Goal: Task Accomplishment & Management: Use online tool/utility

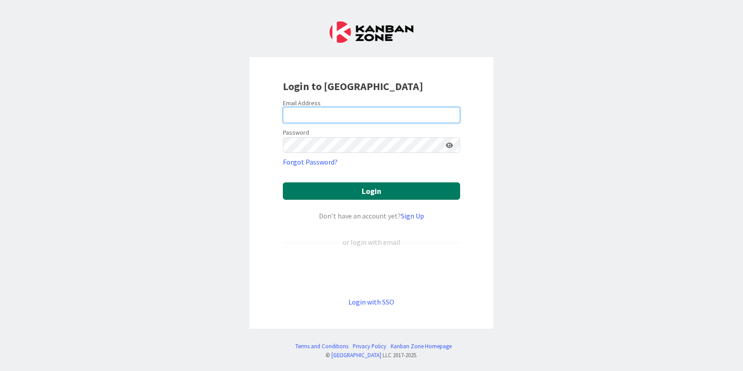
type input "[PERSON_NAME][EMAIL_ADDRESS][PERSON_NAME][DOMAIN_NAME]"
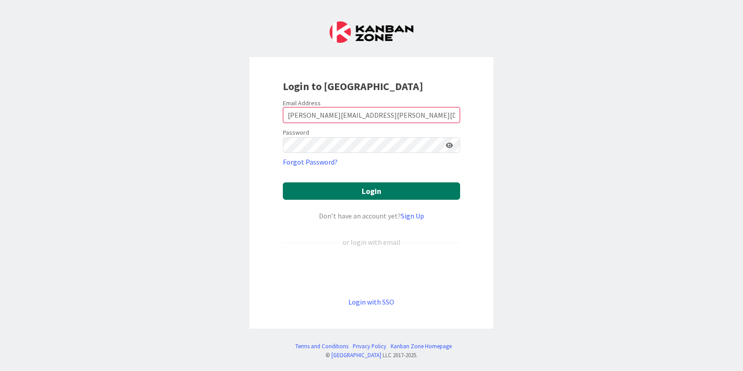
click at [374, 195] on button "Login" at bounding box center [371, 190] width 177 height 17
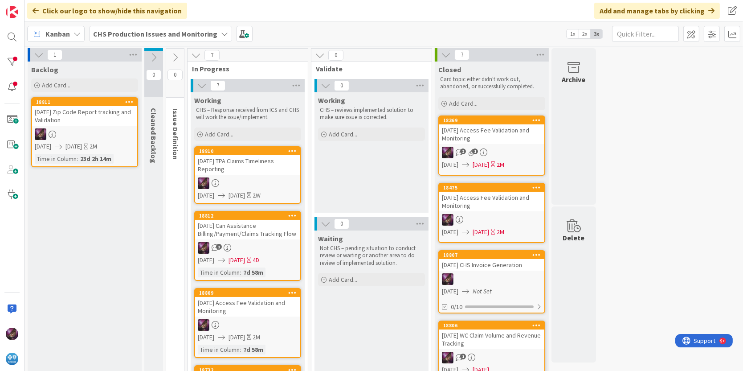
click at [230, 224] on div "[DATE] Can Assistance Billing/Payment/Claims Tracking Flow" at bounding box center [247, 230] width 105 height 20
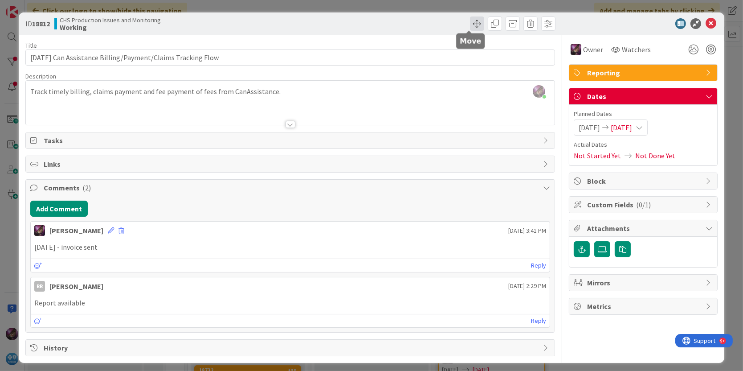
click at [470, 25] on span at bounding box center [477, 23] width 14 height 14
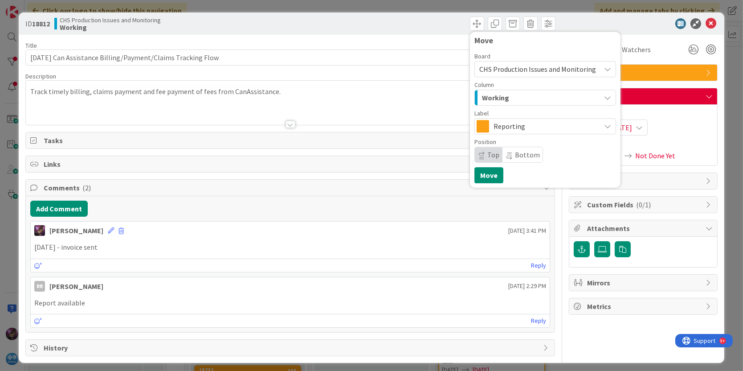
click at [492, 92] on span "Working" at bounding box center [495, 98] width 27 height 12
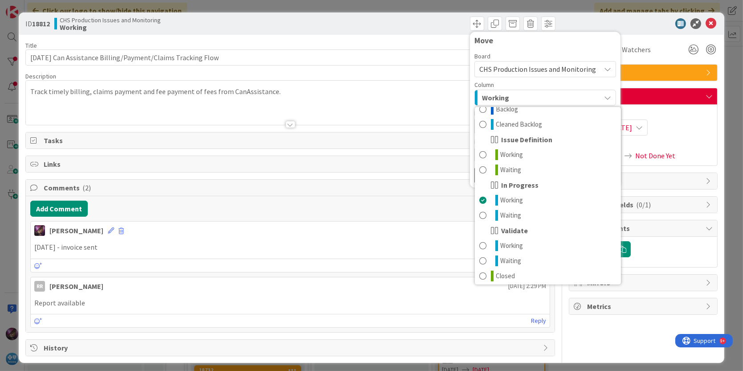
scroll to position [11, 0]
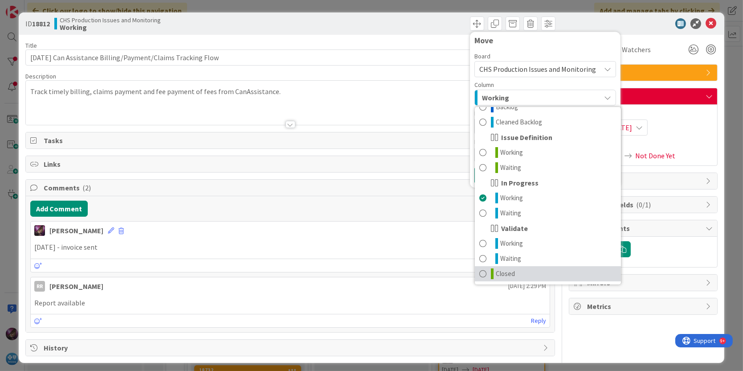
click at [491, 268] on icon at bounding box center [492, 273] width 3 height 11
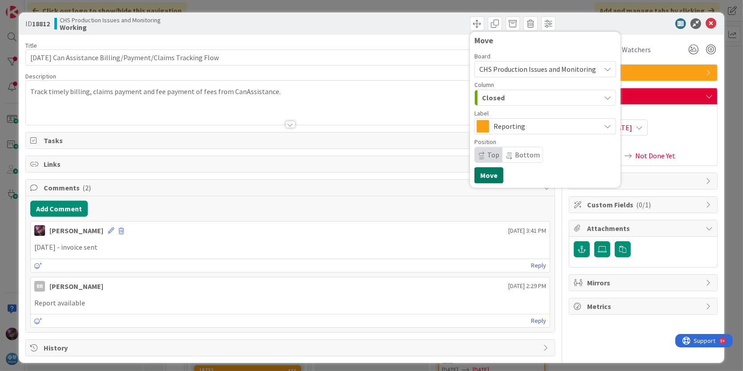
click at [476, 174] on button "Move" at bounding box center [488, 175] width 29 height 16
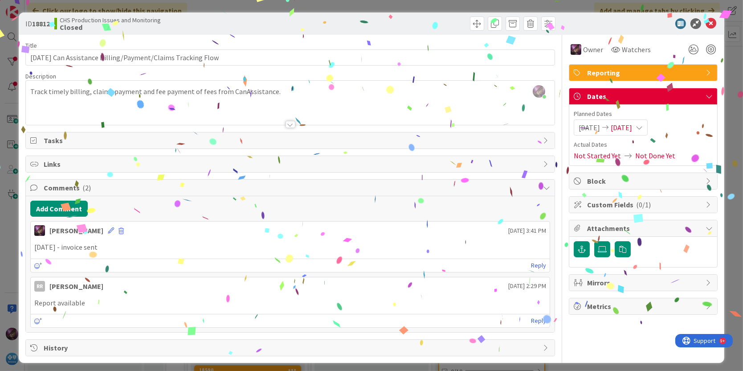
click at [706, 24] on icon at bounding box center [711, 23] width 11 height 11
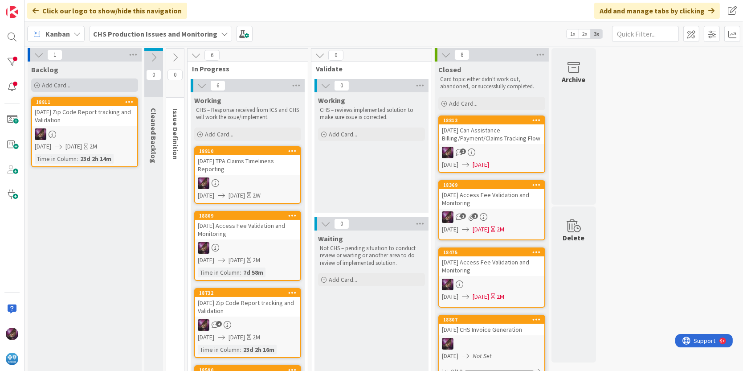
click at [51, 89] on div "Add Card..." at bounding box center [84, 84] width 107 height 13
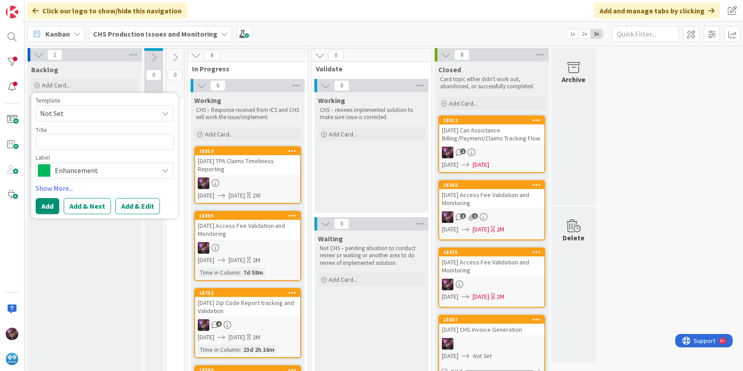
click at [82, 114] on span "Not Set" at bounding box center [95, 113] width 111 height 12
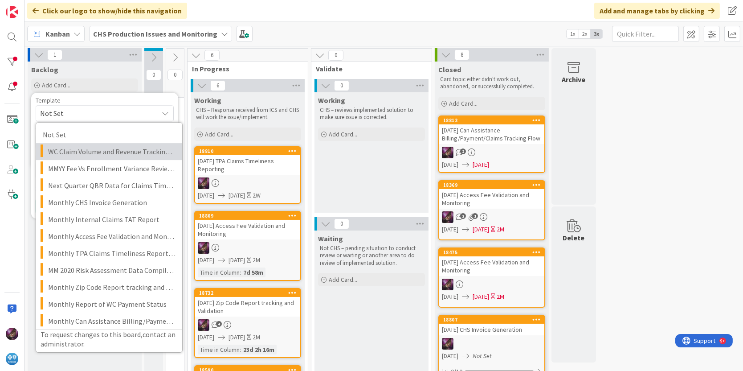
click at [88, 151] on span "WC Claim Volume and Revenue Tracking MMYYYY" at bounding box center [111, 152] width 127 height 12
type textarea "x"
type textarea "WC Claim Volume and Revenue Tracking MMYYYY"
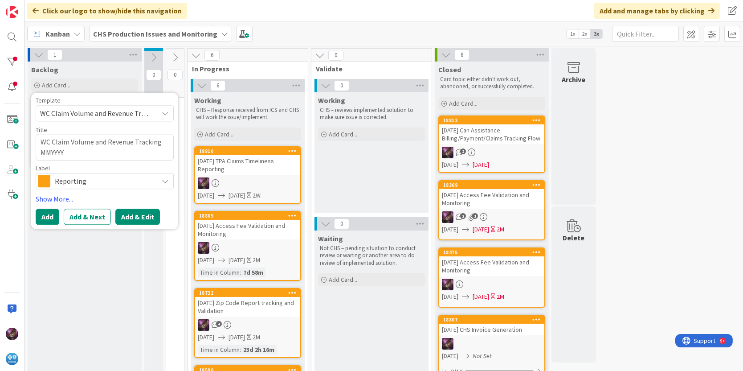
click at [126, 214] on button "Add & Edit" at bounding box center [137, 216] width 45 height 16
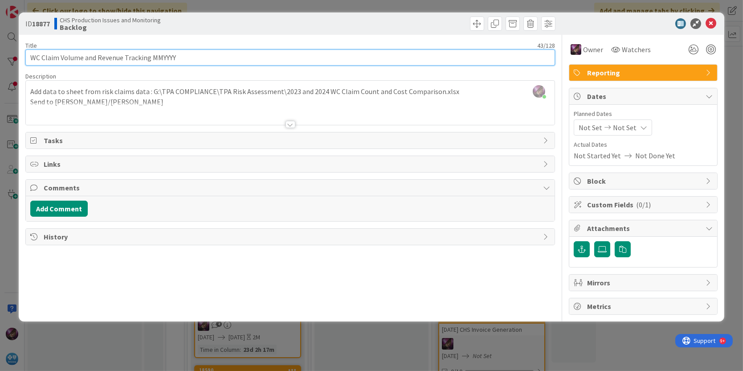
drag, startPoint x: 150, startPoint y: 58, endPoint x: 228, endPoint y: 52, distance: 78.2
click at [228, 52] on input "WC Claim Volume and Revenue Tracking MMYYYY" at bounding box center [290, 57] width 530 height 16
type input "[DATE] WC Claim Volume and Revenue Tracking"
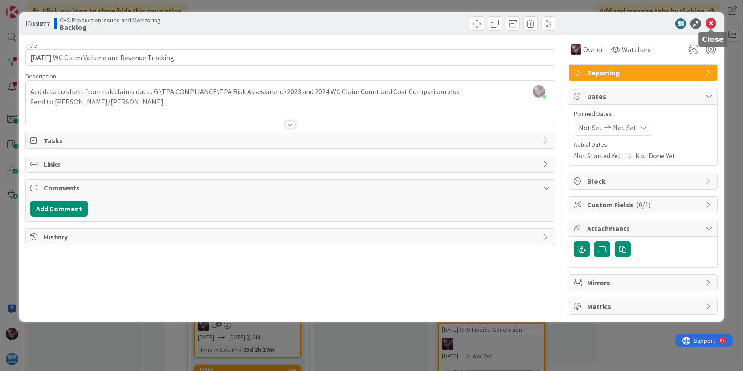
click at [708, 24] on icon at bounding box center [711, 23] width 11 height 11
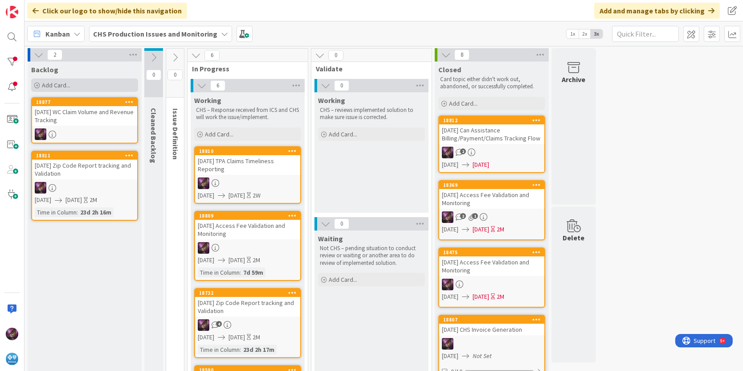
click at [51, 82] on span "Add Card..." at bounding box center [56, 85] width 29 height 8
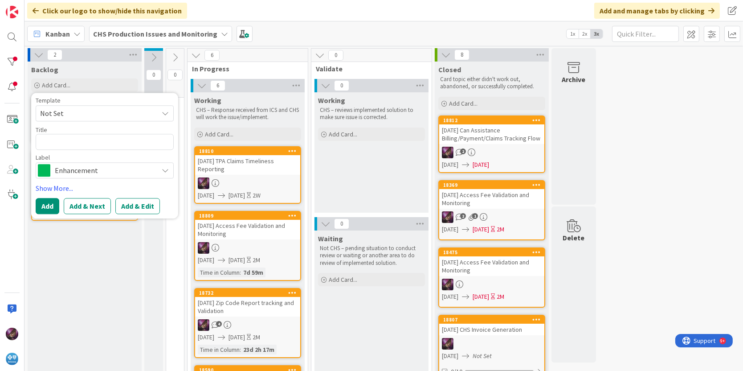
click at [63, 117] on span "Not Set" at bounding box center [95, 113] width 111 height 12
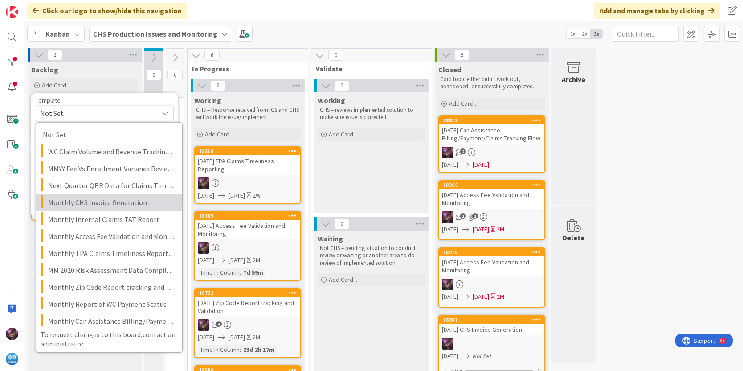
click at [101, 199] on span "Monthly CHS Invoice Generation" at bounding box center [111, 202] width 127 height 12
type textarea "x"
type textarea "Monthly CHS Invoice Generation"
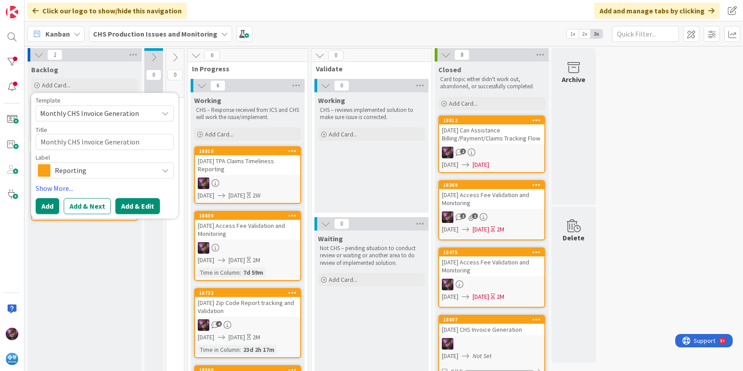
click at [120, 204] on button "Add & Edit" at bounding box center [137, 206] width 45 height 16
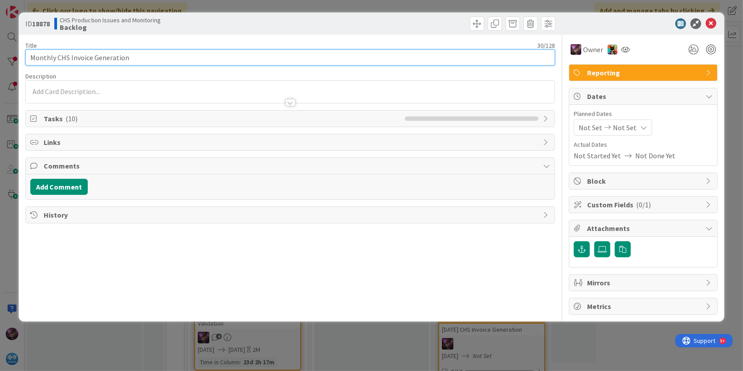
drag, startPoint x: 54, startPoint y: 56, endPoint x: -2, endPoint y: 61, distance: 56.7
click at [0, 61] on html "Click our logo to show/hide this navigation Add and manage tabs by clicking Kan…" at bounding box center [371, 185] width 743 height 371
type input "[DATE] CHS Invoice Generation"
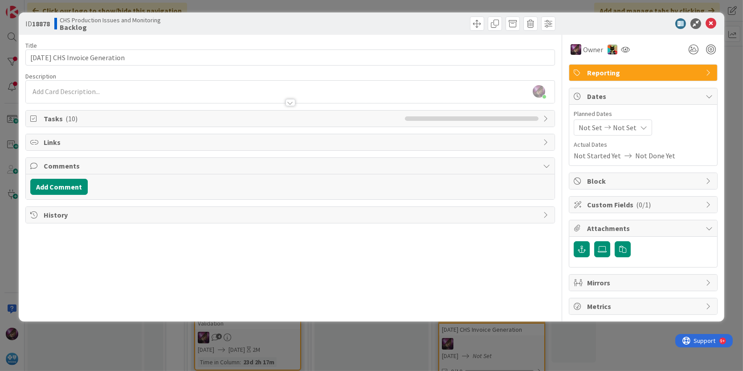
click at [602, 127] on icon at bounding box center [607, 127] width 11 height 6
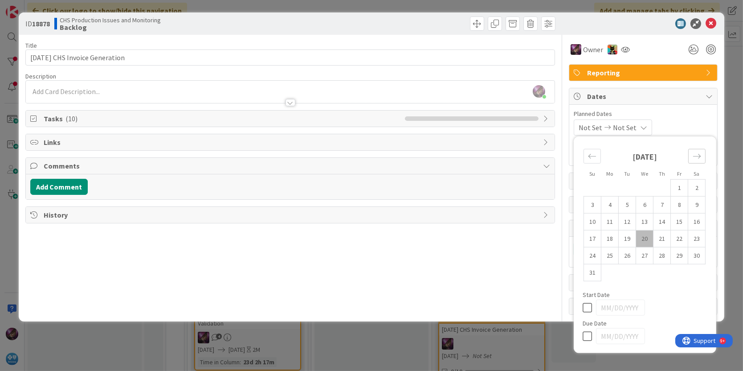
click at [696, 156] on icon "Move forward to switch to the next month." at bounding box center [697, 156] width 8 height 8
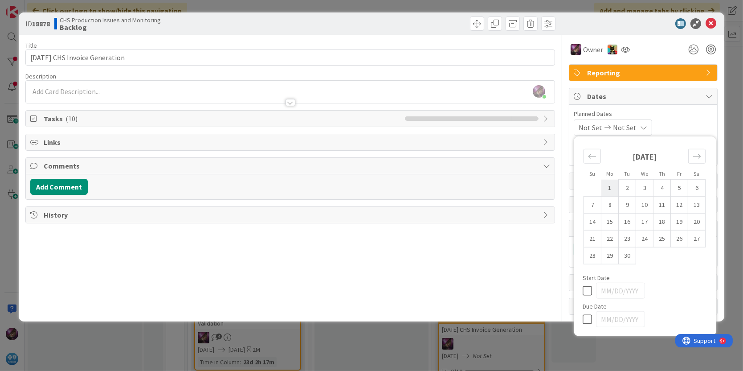
click at [609, 182] on td "1" at bounding box center [609, 187] width 17 height 17
type input "[DATE]"
click at [681, 188] on td "5" at bounding box center [679, 187] width 17 height 17
type input "[DATE]"
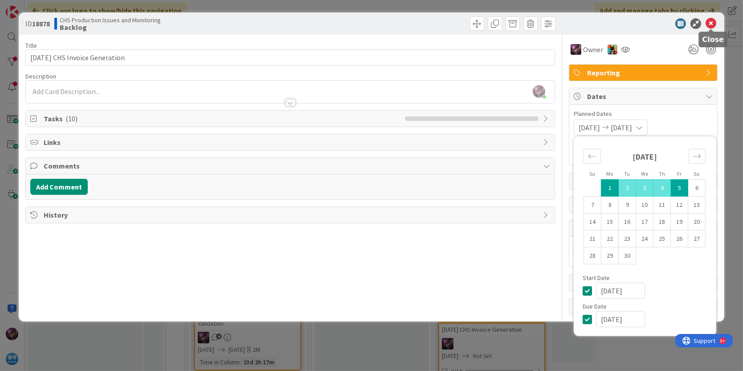
click at [713, 20] on icon at bounding box center [711, 23] width 11 height 11
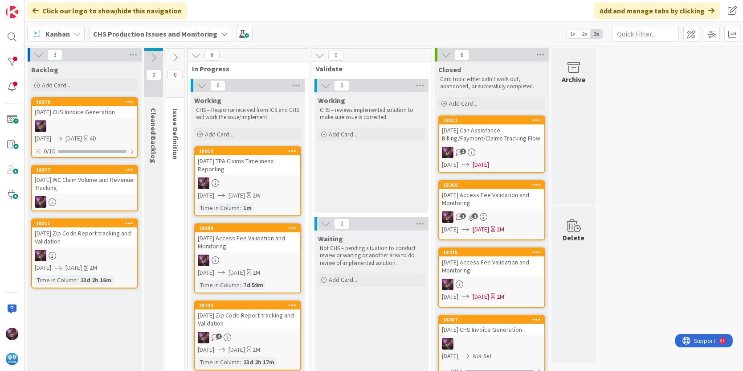
click at [54, 189] on div "[DATE] WC Claim Volume and Revenue Tracking" at bounding box center [84, 184] width 105 height 20
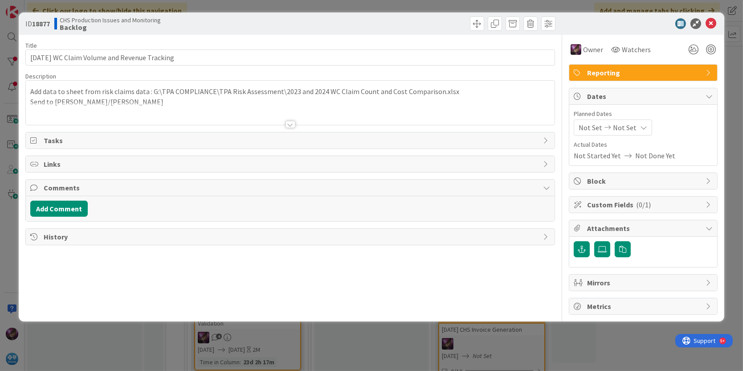
click at [605, 121] on div "Not Set Not Set" at bounding box center [613, 127] width 78 height 16
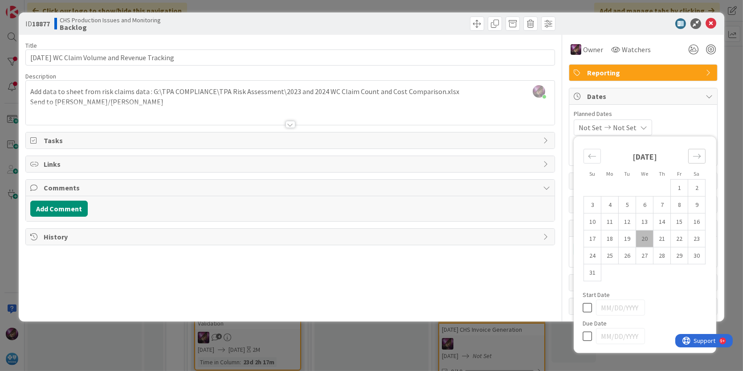
click at [694, 158] on icon "Move forward to switch to the next month." at bounding box center [697, 156] width 8 height 8
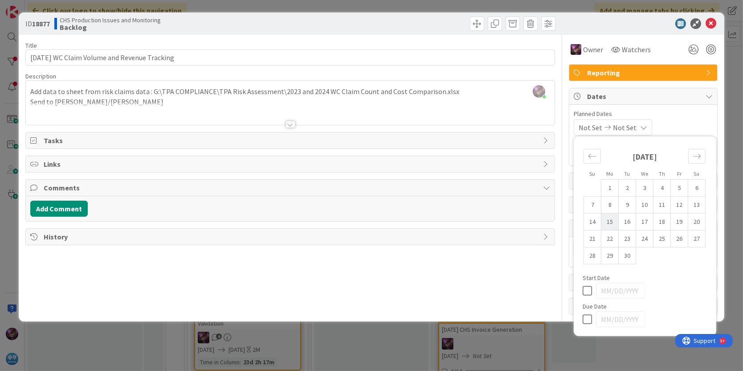
click at [611, 219] on td "15" at bounding box center [609, 221] width 17 height 17
type input "[DATE]"
click at [672, 222] on td "19" at bounding box center [679, 221] width 17 height 17
type input "[DATE]"
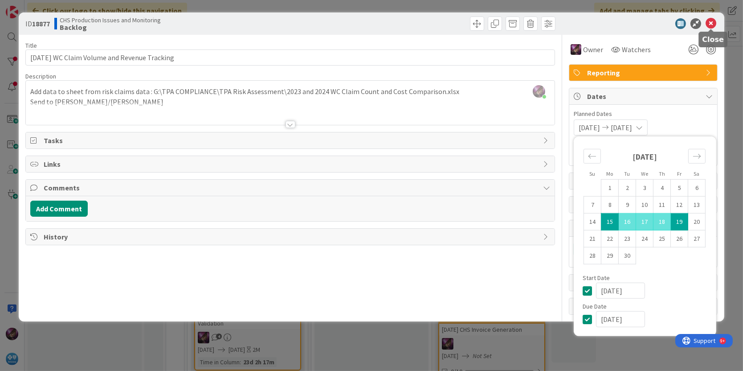
click at [712, 19] on icon at bounding box center [711, 23] width 11 height 11
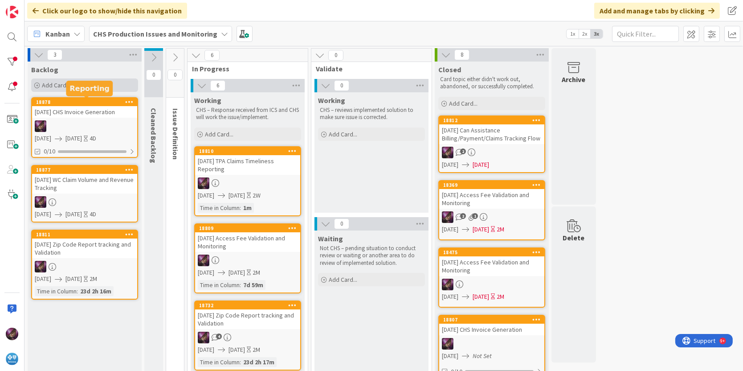
click at [77, 82] on div "Add Card..." at bounding box center [84, 84] width 107 height 13
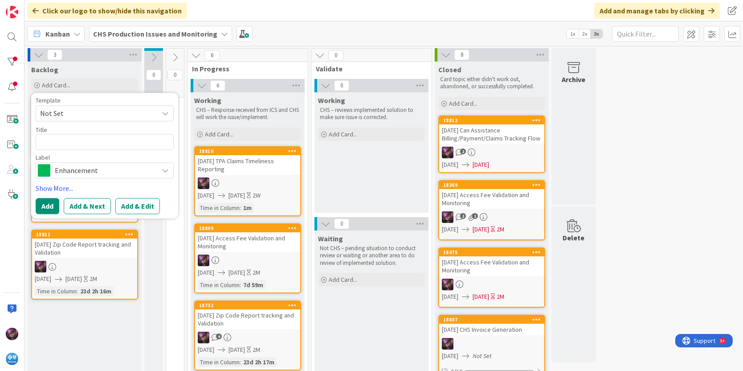
click at [87, 114] on span "Not Set" at bounding box center [95, 113] width 111 height 12
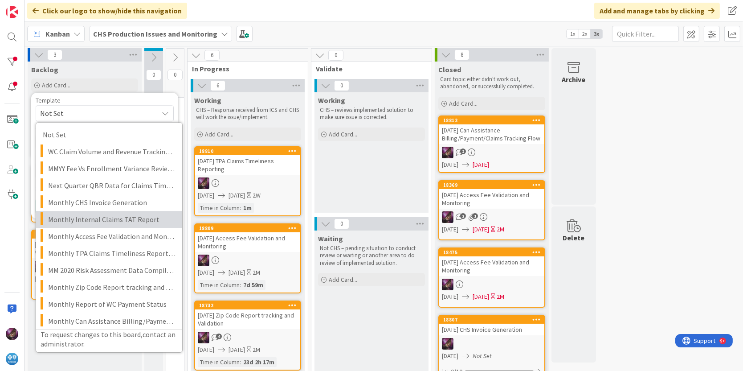
click at [89, 218] on span "Monthly Internal Claims TAT Report" at bounding box center [111, 219] width 127 height 12
type textarea "x"
type textarea "Monthly Internal Claims TAT Report"
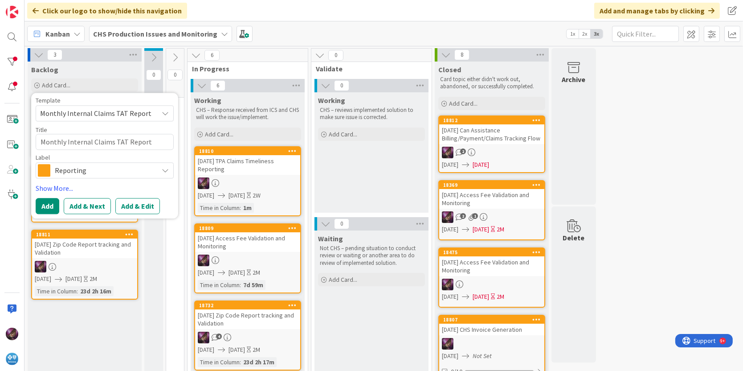
click at [133, 202] on button "Add & Edit" at bounding box center [137, 206] width 45 height 16
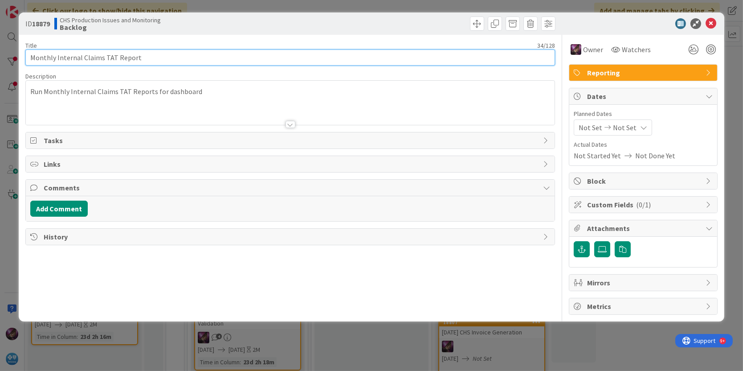
drag, startPoint x: 57, startPoint y: 57, endPoint x: 22, endPoint y: 60, distance: 35.3
click at [22, 60] on div "ID 18879 CHS Production Issues and Monitoring Backlog Title 34 / 128 Monthly In…" at bounding box center [372, 166] width 706 height 309
type input "[DATE] Internal Claims TAT Report"
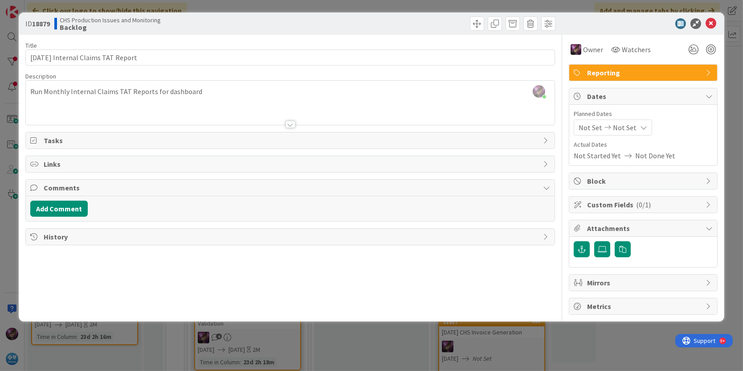
click at [597, 126] on span "Not Set" at bounding box center [591, 127] width 24 height 11
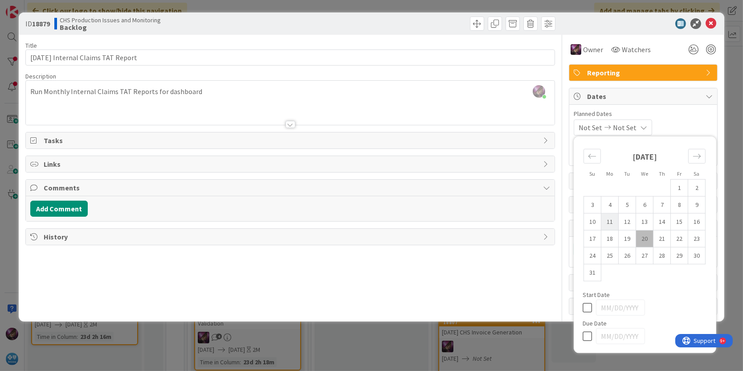
click at [613, 216] on td "11" at bounding box center [609, 221] width 17 height 17
type input "[DATE]"
click at [677, 222] on td "15" at bounding box center [679, 221] width 17 height 17
type input "[DATE]"
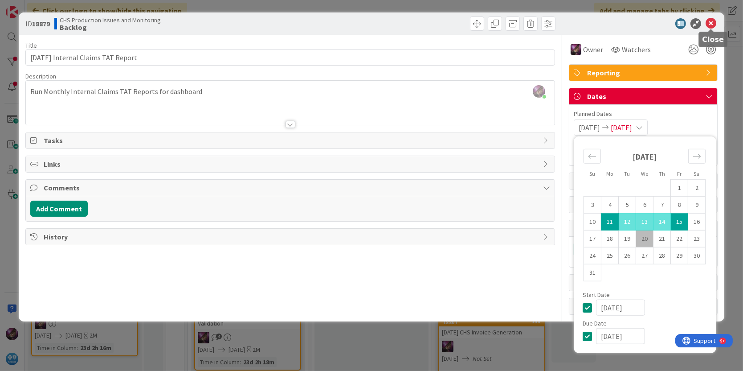
click at [713, 21] on icon at bounding box center [711, 23] width 11 height 11
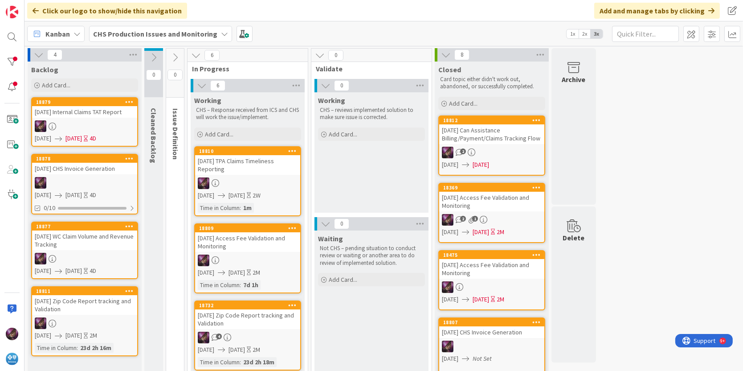
scroll to position [56, 0]
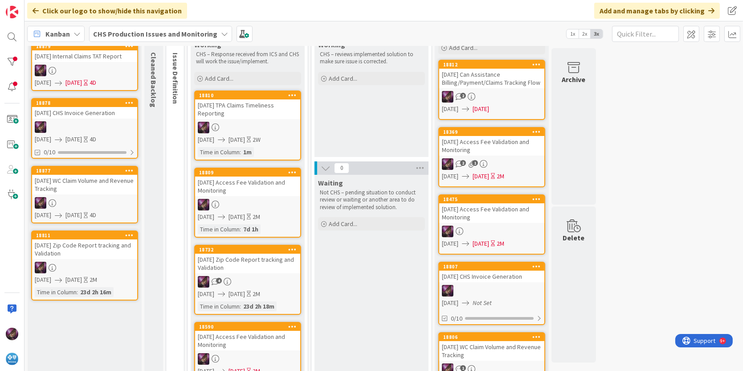
click at [103, 259] on div "[DATE] Zip Code Report tracking and Validation" at bounding box center [84, 249] width 105 height 20
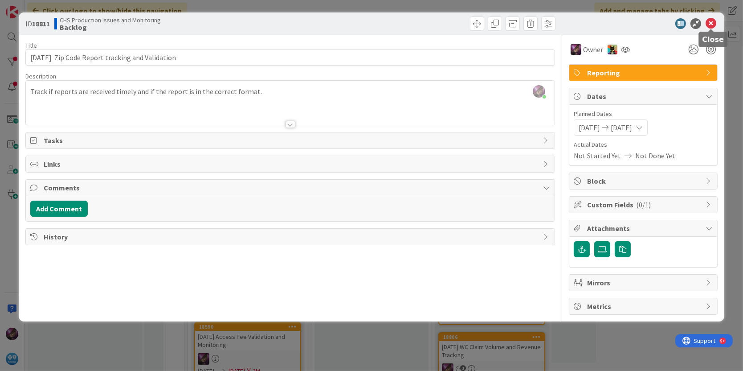
click at [712, 20] on icon at bounding box center [711, 23] width 11 height 11
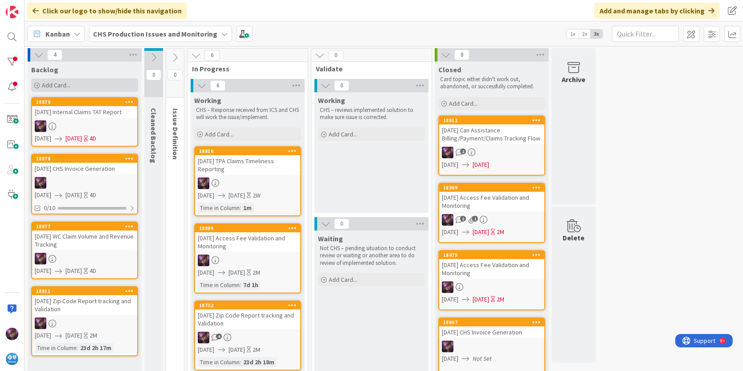
click at [54, 80] on div "Add Card..." at bounding box center [84, 84] width 107 height 13
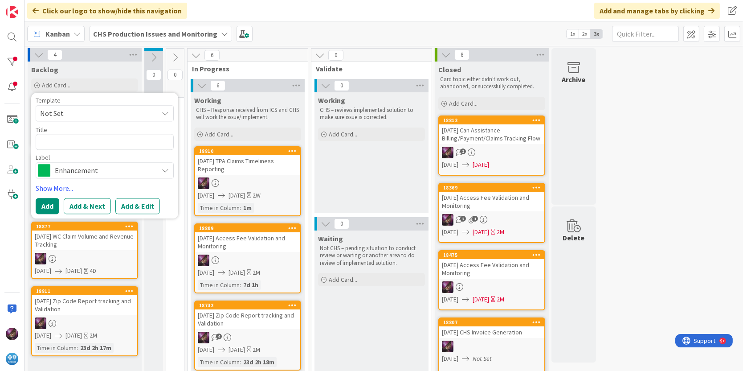
click at [108, 113] on span "Not Set" at bounding box center [95, 113] width 111 height 12
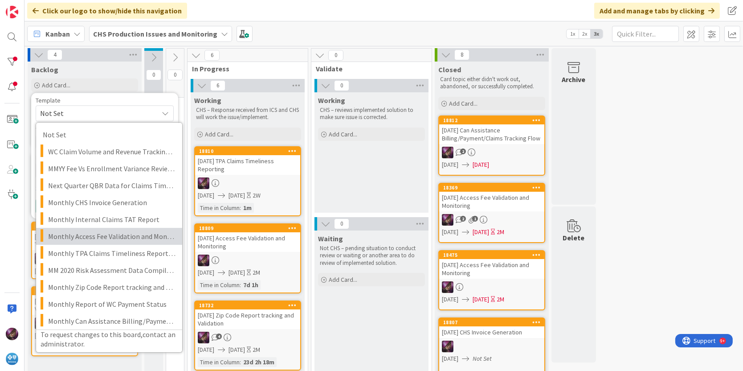
click at [95, 234] on span "Monthly Access Fee Validation and Monitoring" at bounding box center [111, 236] width 127 height 12
type textarea "x"
type textarea "Monthly Access Fee Validation and Monitoring"
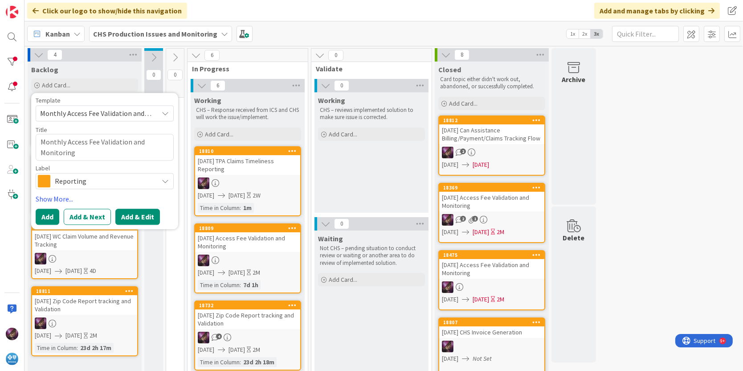
click at [151, 217] on button "Add & Edit" at bounding box center [137, 216] width 45 height 16
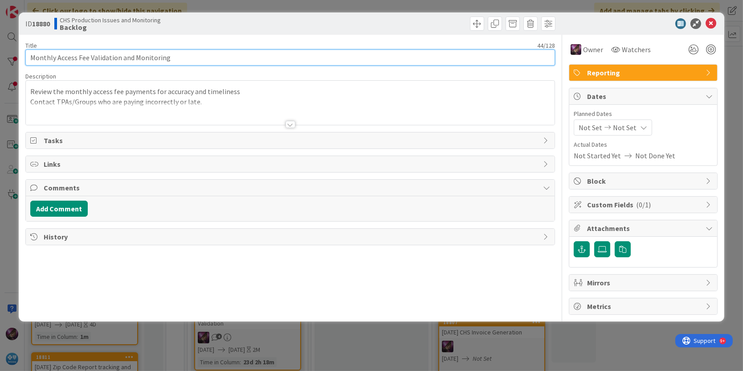
drag, startPoint x: 57, startPoint y: 57, endPoint x: 5, endPoint y: 60, distance: 52.2
click at [5, 60] on div "ID 18880 CHS Production Issues and Monitoring Backlog Title 44 / 128 Monthly Ac…" at bounding box center [371, 185] width 743 height 371
type input "[DATE] Access Fee Validation and Monitoring"
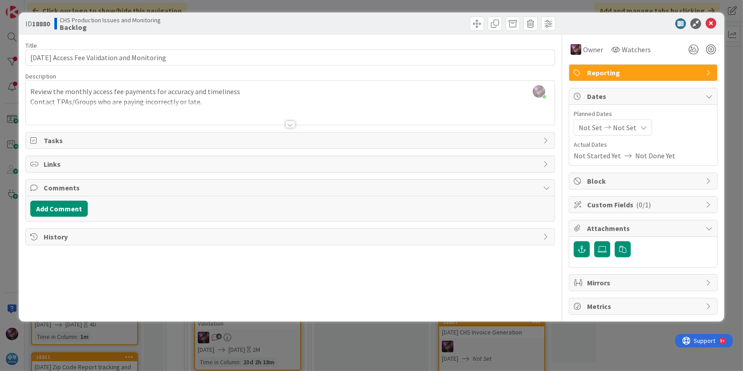
click at [601, 119] on div "Not Set Not Set" at bounding box center [613, 127] width 78 height 16
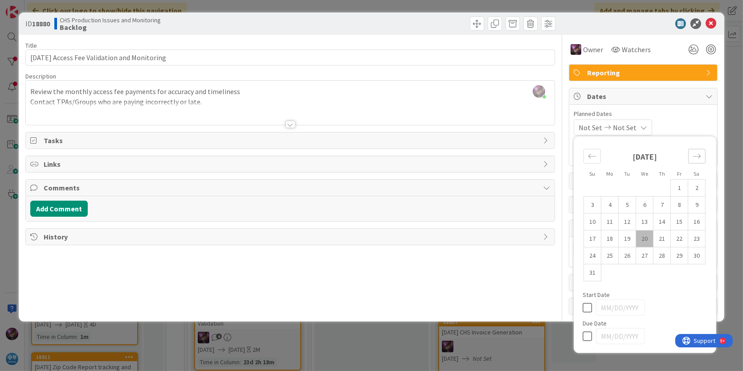
click at [700, 157] on icon "Move forward to switch to the next month." at bounding box center [697, 156] width 8 height 8
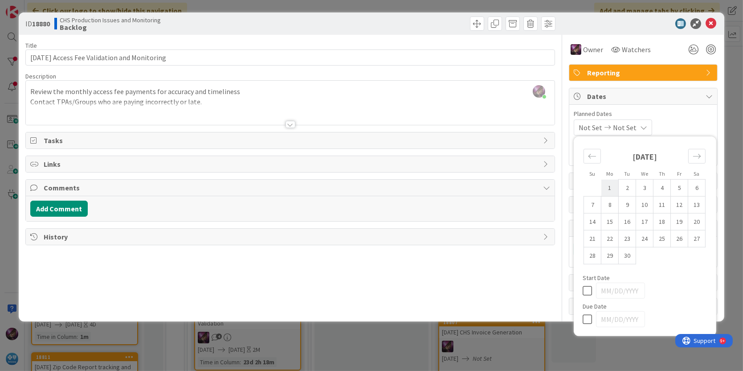
click at [612, 187] on td "1" at bounding box center [609, 187] width 17 height 17
type input "[DATE]"
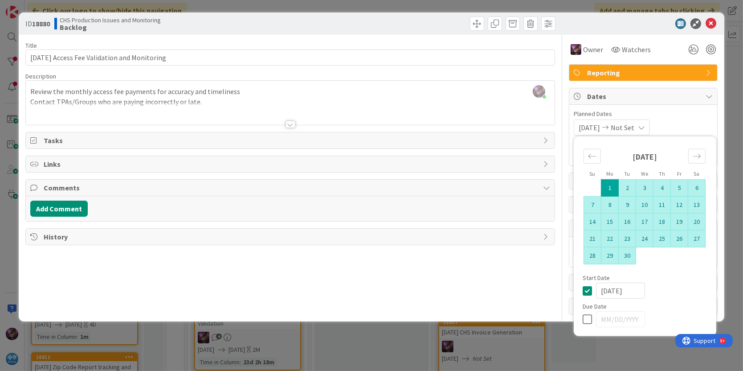
click at [626, 257] on td "30" at bounding box center [627, 255] width 17 height 17
type input "[DATE]"
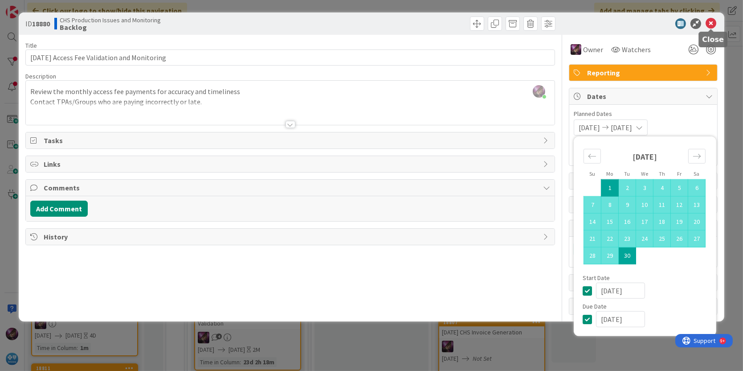
click at [714, 24] on icon at bounding box center [711, 23] width 11 height 11
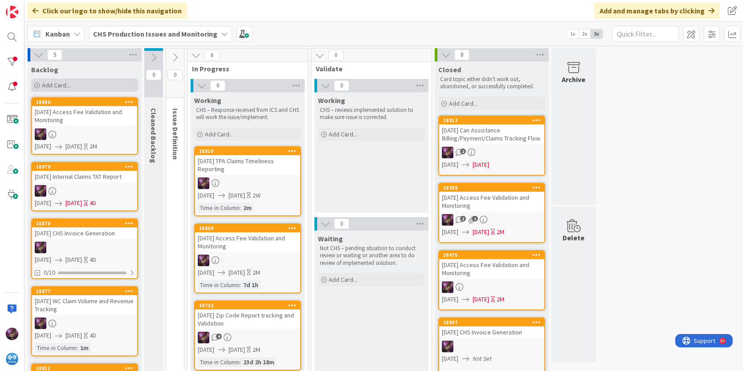
click at [57, 86] on span "Add Card..." at bounding box center [56, 85] width 29 height 8
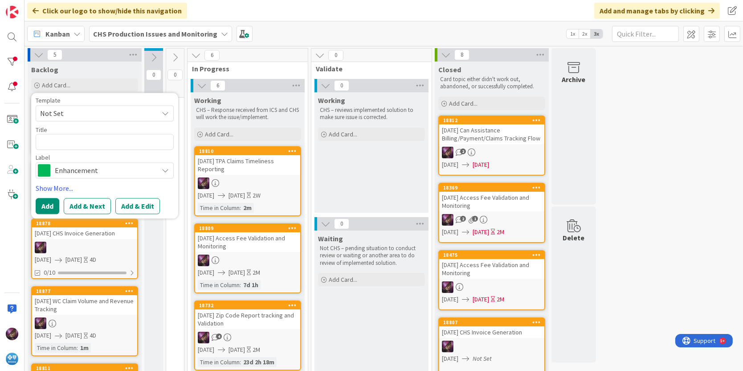
click at [105, 108] on span "Not Set" at bounding box center [95, 113] width 111 height 12
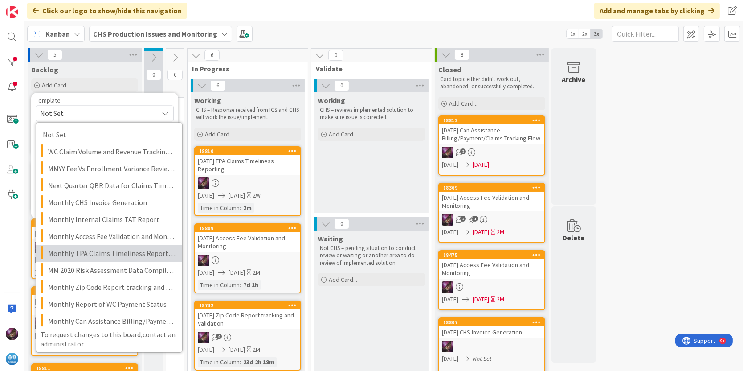
click at [118, 250] on span "Monthly TPA Claims Timeliness Reporting" at bounding box center [111, 253] width 127 height 12
type textarea "x"
type textarea "Monthly TPA Claims Timeliness Reporting"
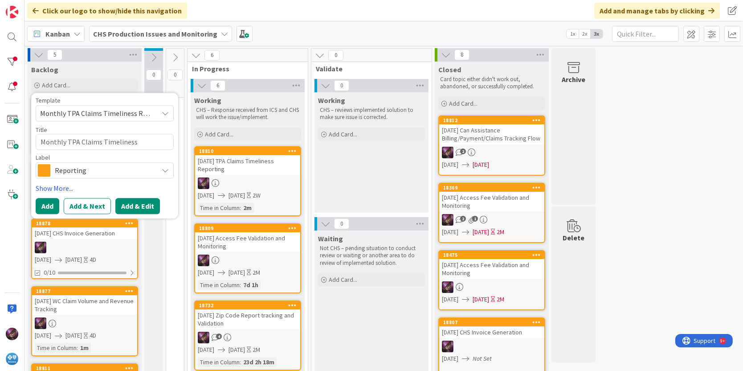
click at [135, 204] on button "Add & Edit" at bounding box center [137, 206] width 45 height 16
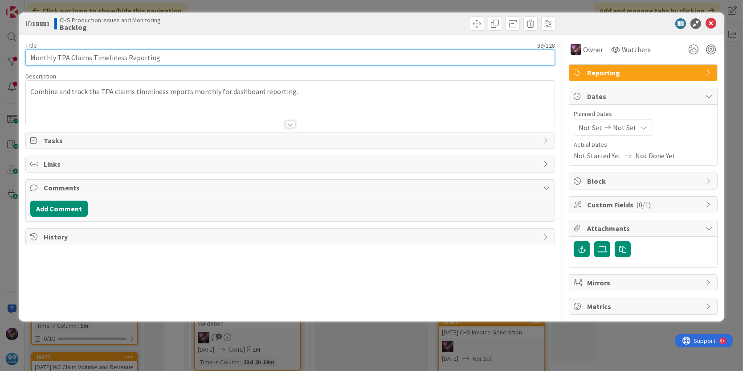
drag, startPoint x: 55, startPoint y: 58, endPoint x: 0, endPoint y: 60, distance: 54.8
click at [0, 60] on html "Click our logo to show/hide this navigation Add and manage tabs by clicking Kan…" at bounding box center [371, 185] width 743 height 371
type input "[DATE] TPA Claims Timeliness Reporting"
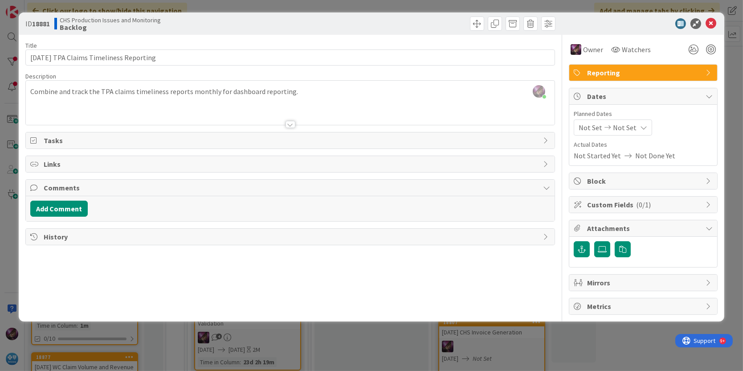
click at [632, 129] on span "Not Set" at bounding box center [625, 127] width 24 height 11
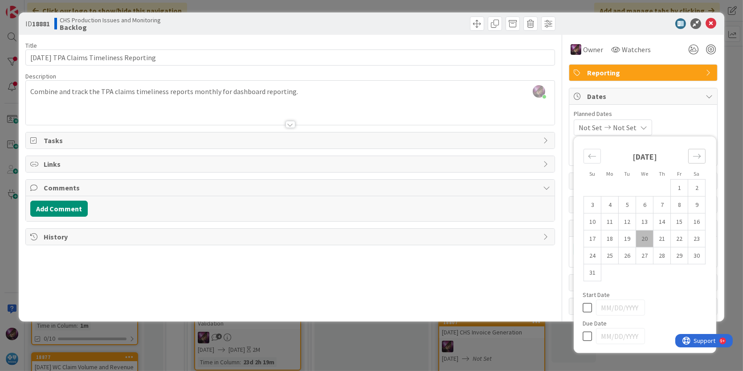
click at [694, 152] on icon "Move forward to switch to the next month." at bounding box center [697, 156] width 8 height 8
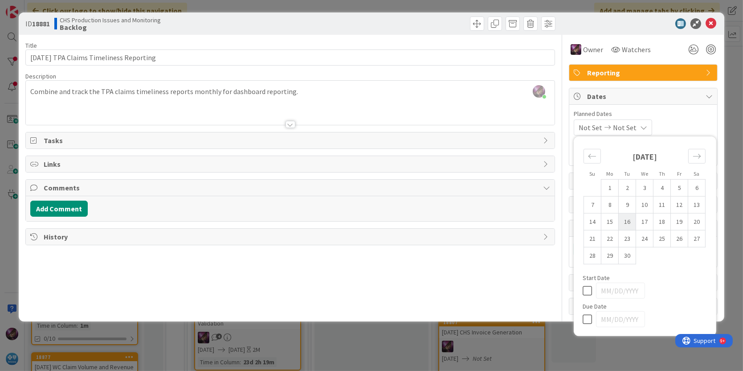
click at [627, 220] on td "16" at bounding box center [627, 221] width 17 height 17
type input "[DATE]"
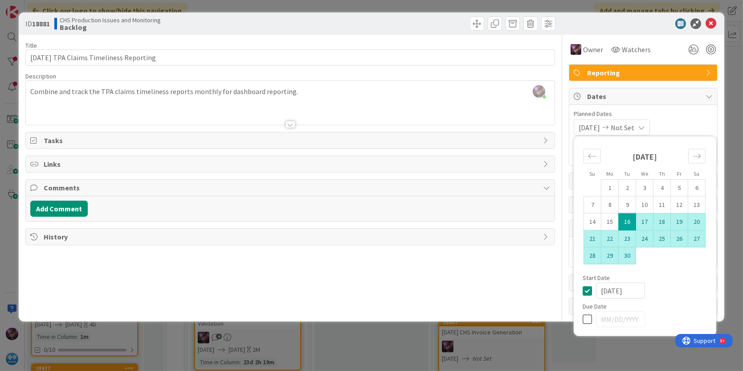
click at [627, 249] on td "30" at bounding box center [627, 255] width 17 height 17
type input "[DATE]"
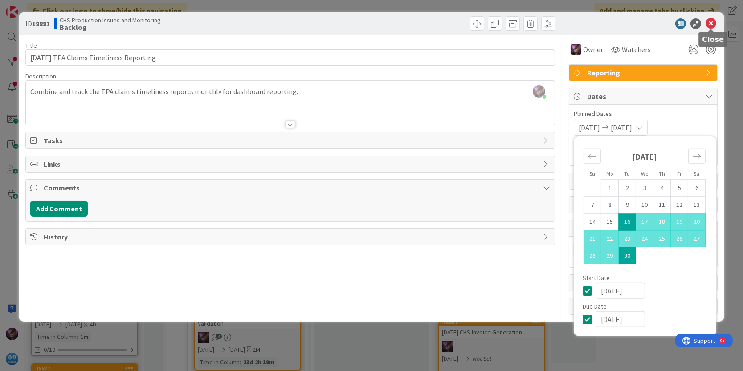
click at [712, 24] on icon at bounding box center [711, 23] width 11 height 11
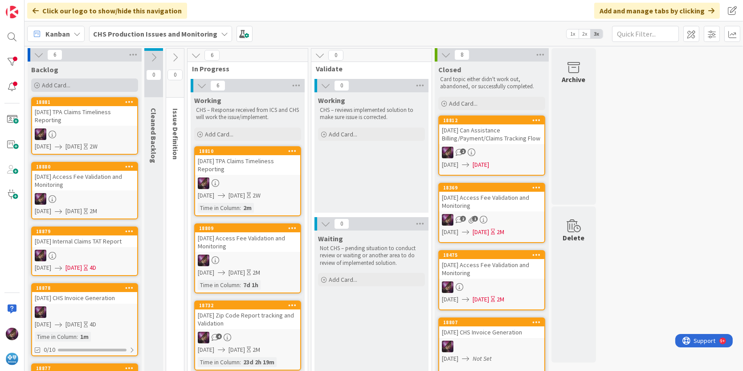
click at [58, 81] on span "Add Card..." at bounding box center [56, 85] width 29 height 8
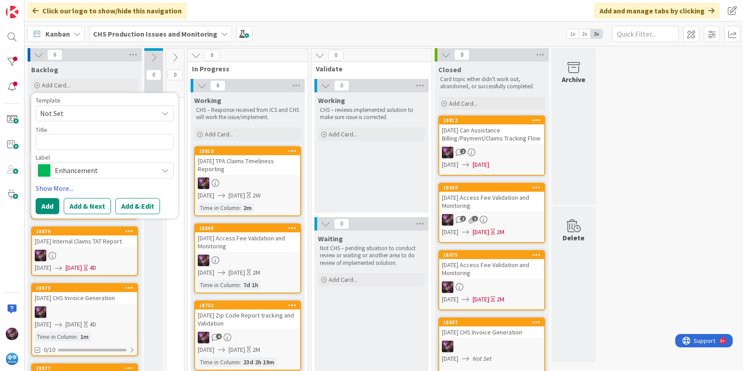
click at [86, 113] on span "Not Set" at bounding box center [95, 113] width 111 height 12
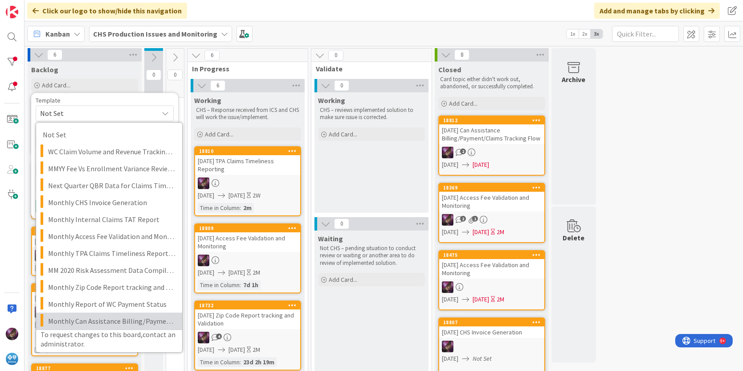
click at [99, 322] on span "Monthly Can Assistance Billing/Payment/Claims Tracking Flow" at bounding box center [111, 321] width 127 height 12
type textarea "x"
type textarea "Monthly Can Assistance Billing/Payment/Claims Tracking Flow"
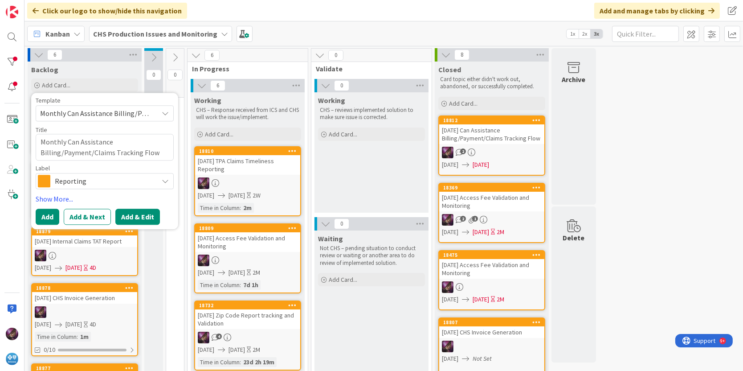
click at [133, 220] on button "Add & Edit" at bounding box center [137, 216] width 45 height 16
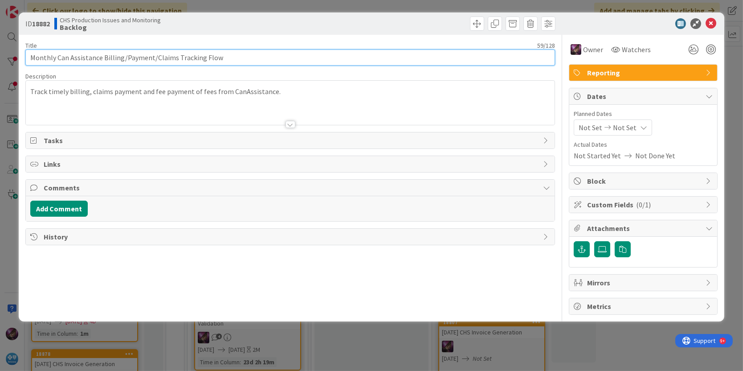
drag, startPoint x: 57, startPoint y: 57, endPoint x: -2, endPoint y: 68, distance: 59.8
click at [0, 68] on html "Click our logo to show/hide this navigation Add and manage tabs by clicking Kan…" at bounding box center [371, 185] width 743 height 371
type input "[DATE] Can Assistance Billing/Payment/Claims Tracking Flow"
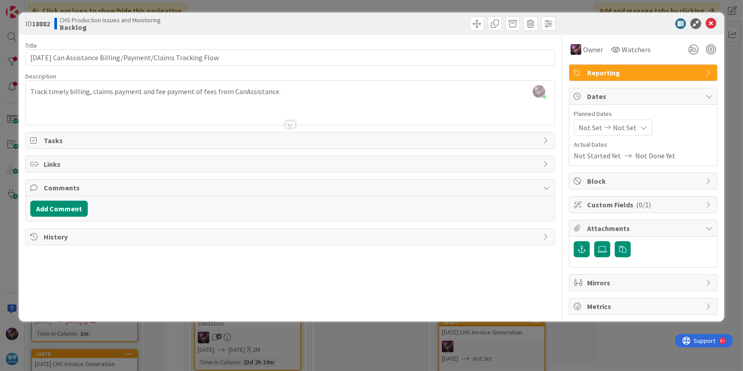
click at [594, 127] on span "Not Set" at bounding box center [591, 127] width 24 height 11
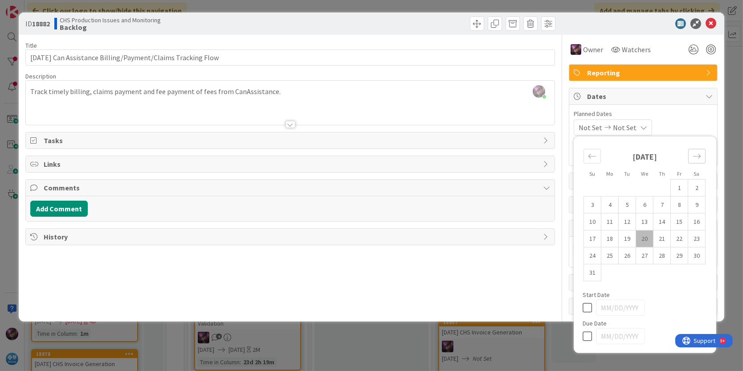
click at [693, 155] on icon "Move forward to switch to the next month." at bounding box center [697, 156] width 8 height 8
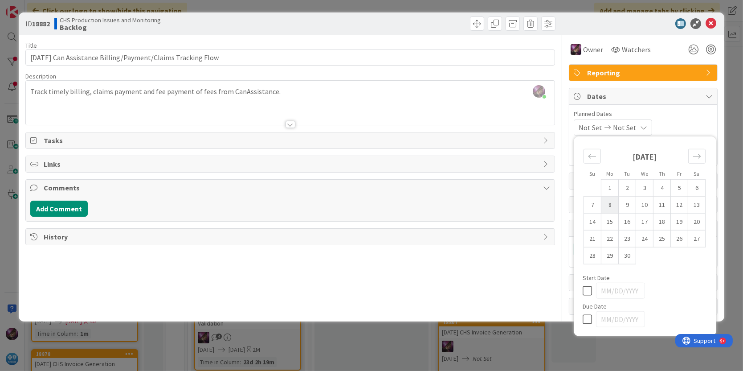
click at [613, 206] on td "8" at bounding box center [609, 204] width 17 height 17
type input "[DATE]"
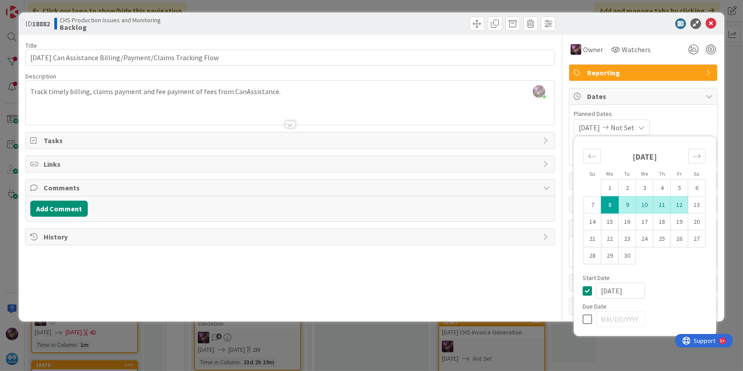
click at [674, 204] on td "12" at bounding box center [679, 204] width 17 height 17
type input "[DATE]"
click at [713, 24] on icon at bounding box center [711, 23] width 11 height 11
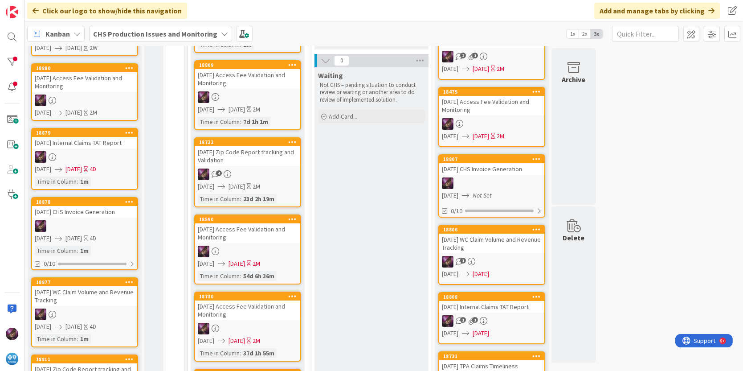
scroll to position [167, 0]
